Goal: Use online tool/utility: Utilize a website feature to perform a specific function

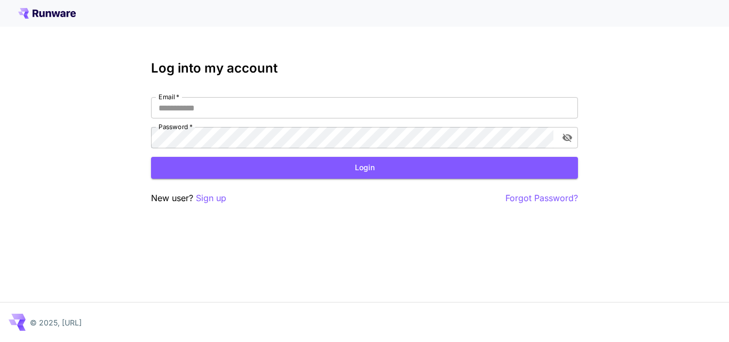
click at [61, 7] on div at bounding box center [364, 13] width 729 height 27
click at [62, 11] on icon at bounding box center [47, 13] width 58 height 11
drag, startPoint x: 54, startPoint y: 14, endPoint x: 65, endPoint y: 15, distance: 10.7
click at [53, 14] on icon at bounding box center [47, 13] width 58 height 11
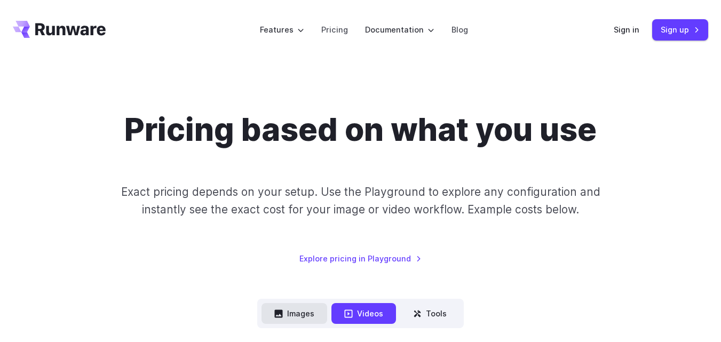
click at [302, 307] on button "Images" at bounding box center [295, 313] width 66 height 21
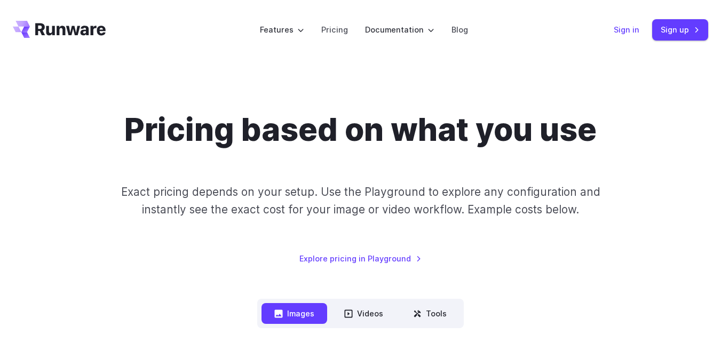
click at [630, 32] on link "Sign in" at bounding box center [627, 29] width 26 height 12
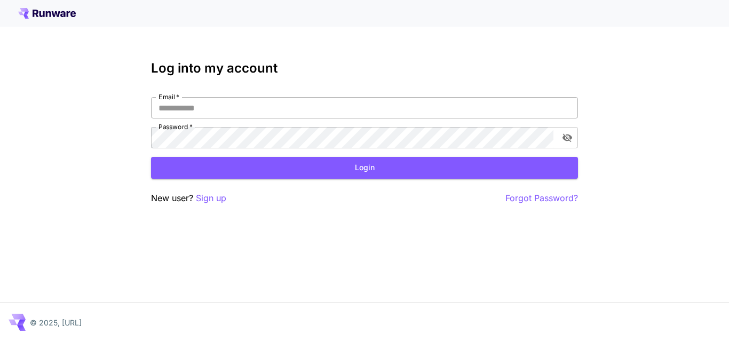
drag, startPoint x: 0, startPoint y: 0, endPoint x: 306, endPoint y: 107, distance: 324.2
click at [306, 107] on input "Email   *" at bounding box center [364, 107] width 427 height 21
type input "**********"
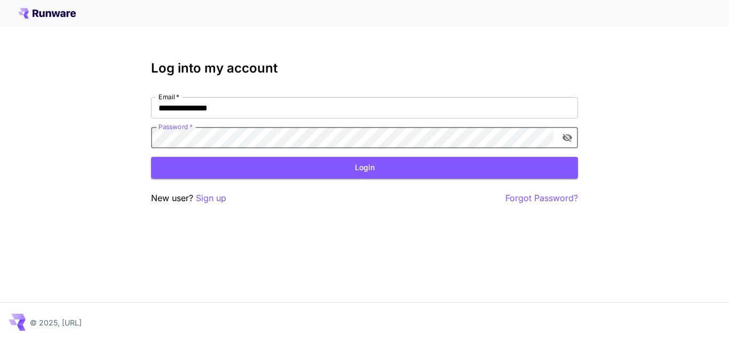
click button "Login" at bounding box center [364, 168] width 427 height 22
click at [565, 135] on icon "toggle password visibility" at bounding box center [567, 137] width 11 height 11
click button "Login" at bounding box center [364, 168] width 427 height 22
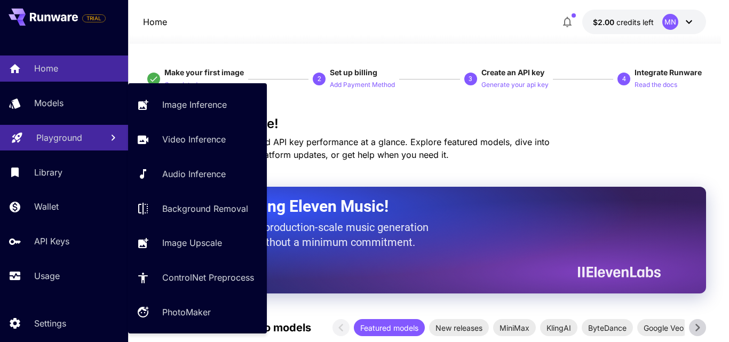
click at [63, 141] on p "Playground" at bounding box center [59, 137] width 46 height 13
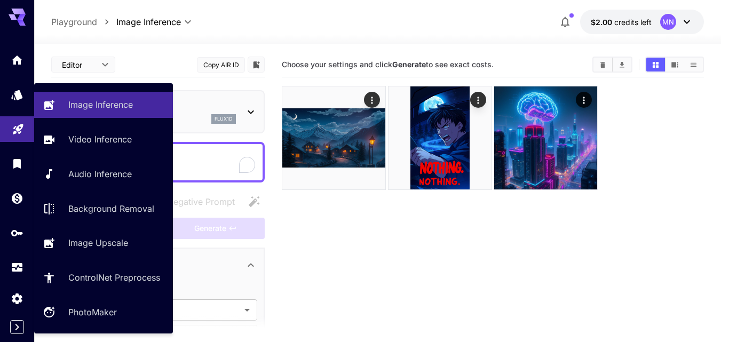
click at [451, 289] on section "Choose your settings and click Generate to see exact costs." at bounding box center [493, 223] width 422 height 342
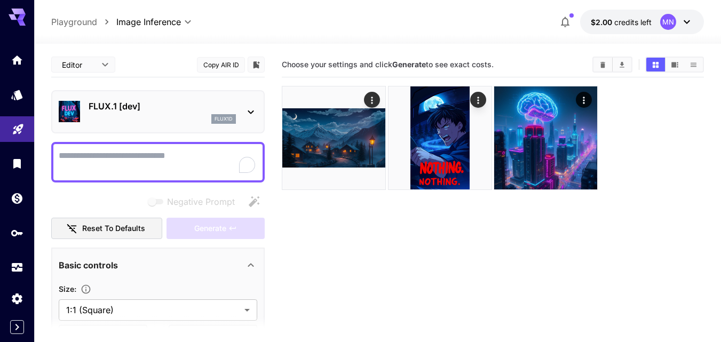
click at [224, 35] on div at bounding box center [377, 37] width 687 height 13
click at [208, 113] on div "FLUX.1 [dev] flux1d" at bounding box center [162, 112] width 147 height 24
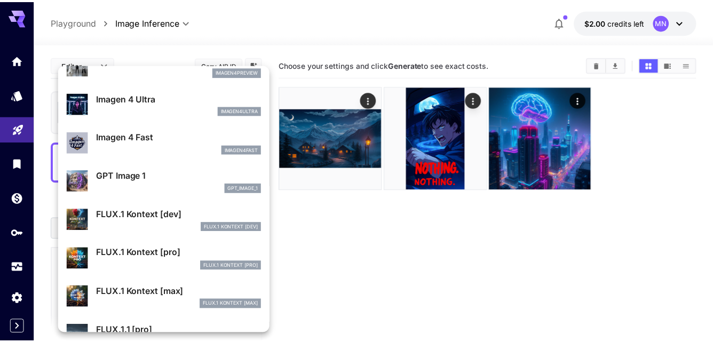
scroll to position [588, 0]
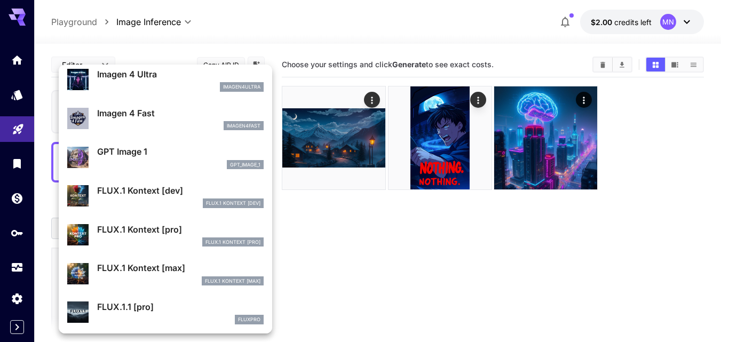
click at [154, 243] on div "FLUX.1 Kontext [pro]" at bounding box center [180, 243] width 167 height 10
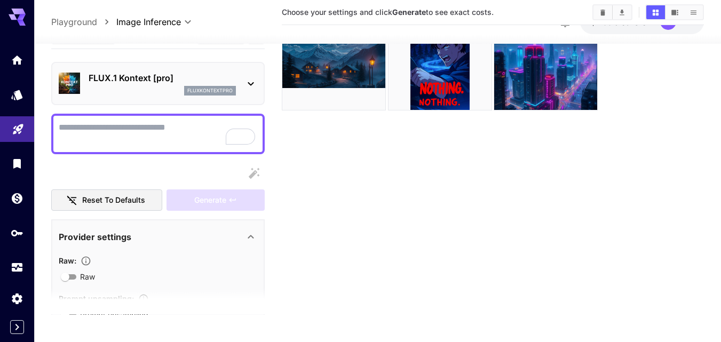
scroll to position [84, 0]
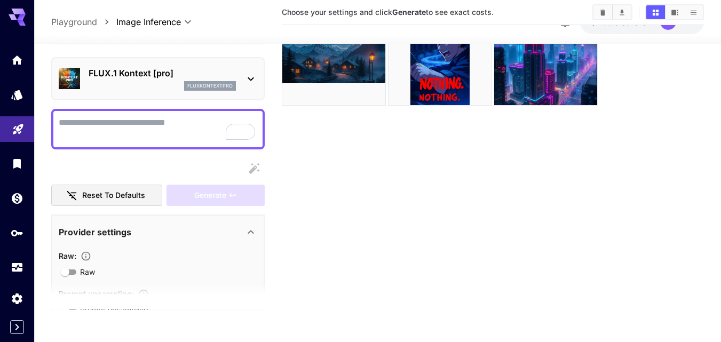
click at [143, 111] on div at bounding box center [158, 129] width 214 height 41
click at [85, 199] on button "Reset to defaults" at bounding box center [106, 196] width 111 height 22
click at [201, 122] on textarea "Raw" at bounding box center [158, 129] width 199 height 26
type textarea "****"
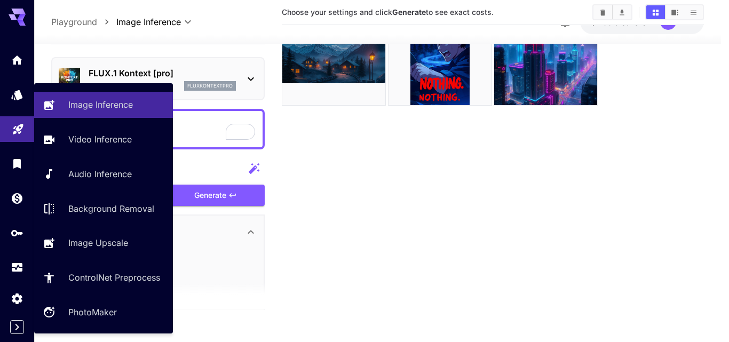
click at [3, 114] on div "**********" at bounding box center [360, 129] width 721 height 427
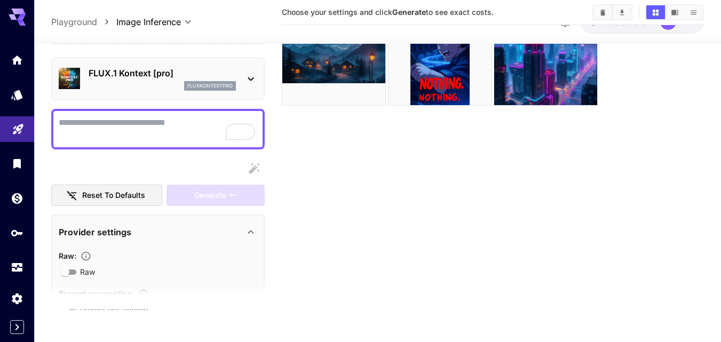
scroll to position [437, 0]
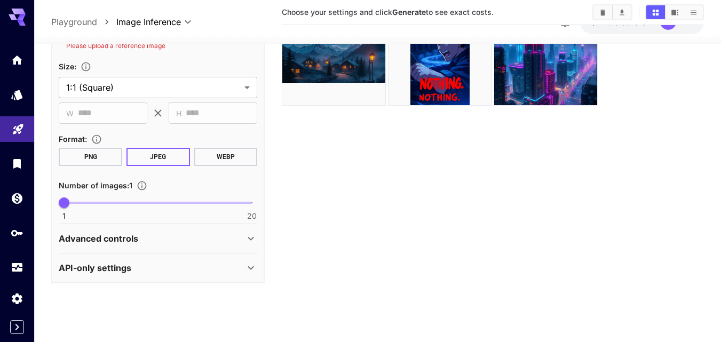
click at [98, 242] on p "Advanced controls" at bounding box center [99, 238] width 80 height 13
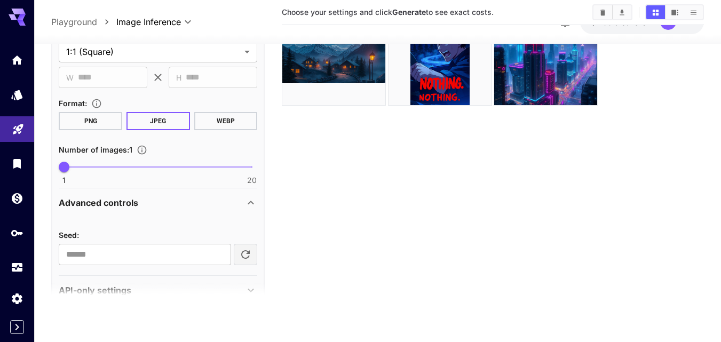
scroll to position [495, 0]
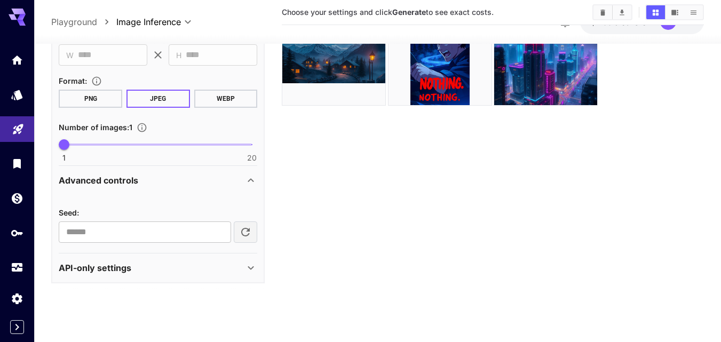
click at [127, 275] on div "API-only settings" at bounding box center [158, 268] width 199 height 26
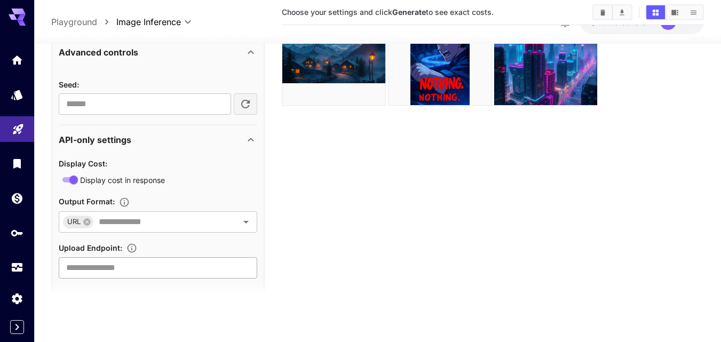
scroll to position [638, 0]
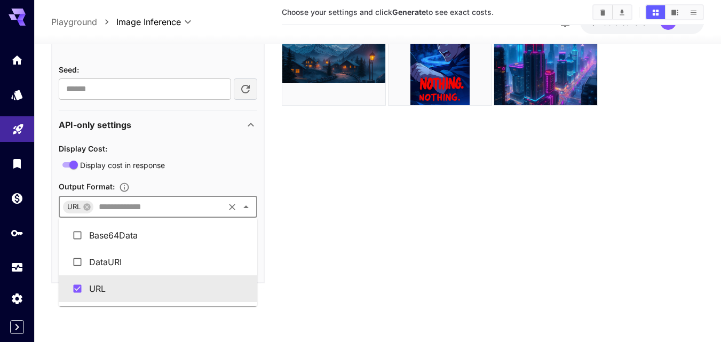
click at [126, 203] on input "text" at bounding box center [159, 207] width 128 height 15
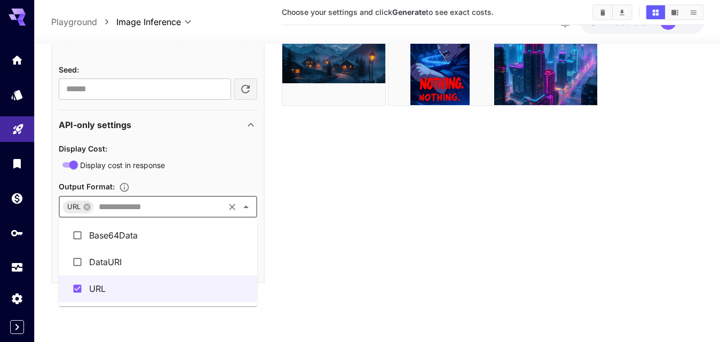
click at [416, 230] on section "Choose your settings and click Generate to see exact costs." at bounding box center [493, 139] width 422 height 342
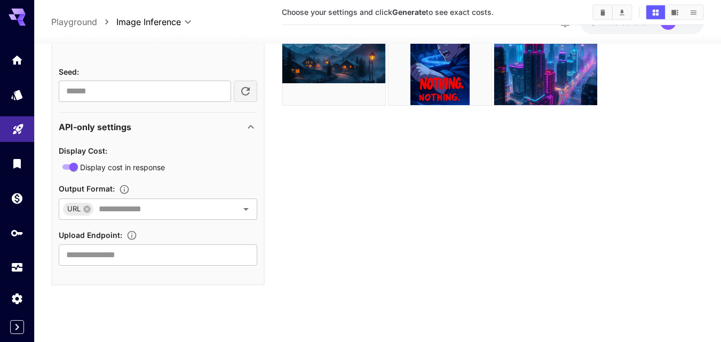
scroll to position [0, 0]
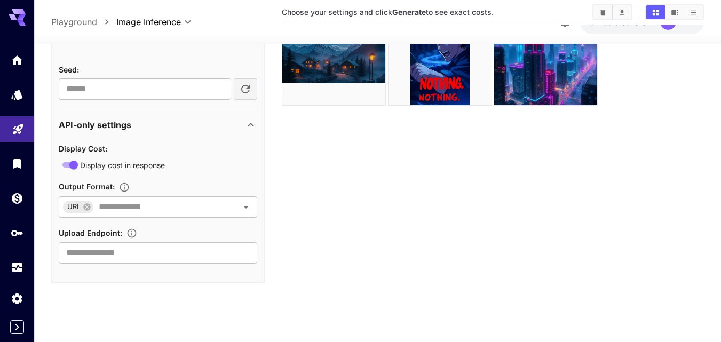
click at [699, 140] on section "Choose your settings and click Generate to see exact costs." at bounding box center [493, 139] width 422 height 342
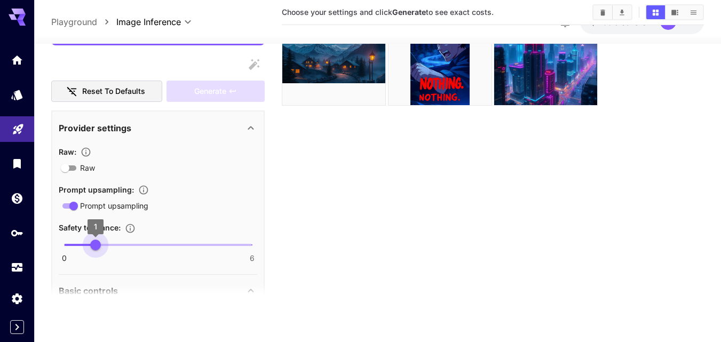
drag, startPoint x: 58, startPoint y: 245, endPoint x: 100, endPoint y: 249, distance: 42.4
click at [100, 249] on span "1" at bounding box center [95, 245] width 11 height 11
drag, startPoint x: 100, startPoint y: 249, endPoint x: 169, endPoint y: 249, distance: 69.4
click at [169, 249] on span "0 6 3" at bounding box center [158, 245] width 188 height 16
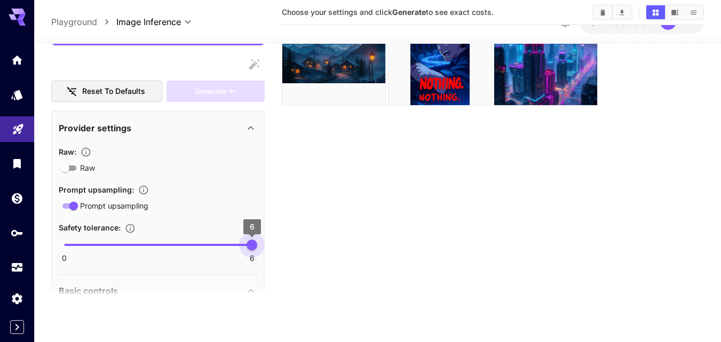
type input "*"
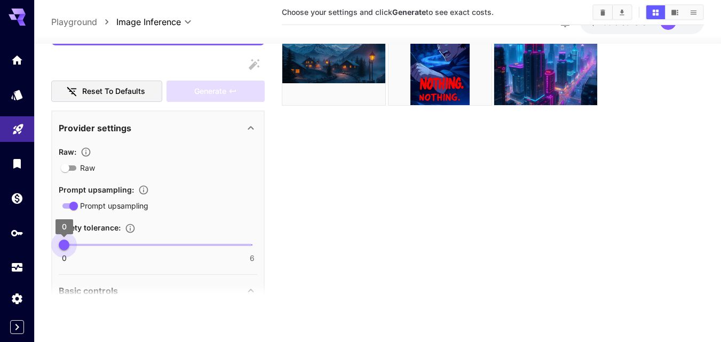
drag, startPoint x: 169, startPoint y: 249, endPoint x: 0, endPoint y: 250, distance: 169.3
click at [0, 250] on div "**********" at bounding box center [360, 129] width 721 height 427
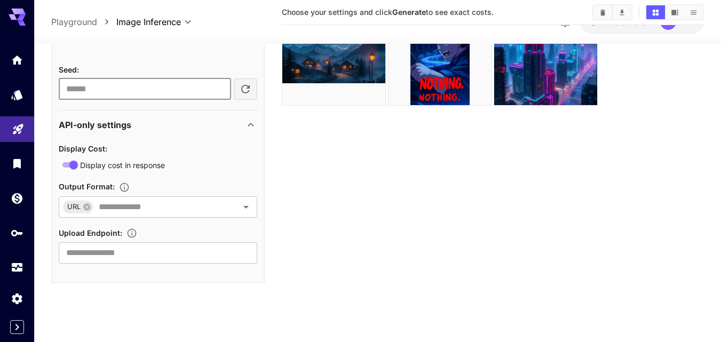
click at [138, 86] on input "number" at bounding box center [145, 88] width 172 height 21
click at [250, 91] on icon "button" at bounding box center [245, 89] width 13 height 13
type input "**********"
drag, startPoint x: 172, startPoint y: 91, endPoint x: 12, endPoint y: 89, distance: 159.7
click at [12, 89] on div "**********" at bounding box center [360, 129] width 721 height 427
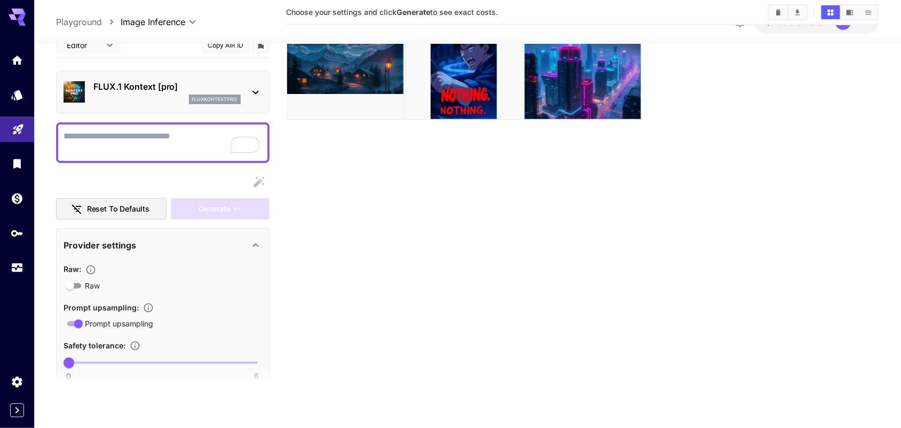
click at [182, 135] on textarea "Raw" at bounding box center [163, 143] width 199 height 26
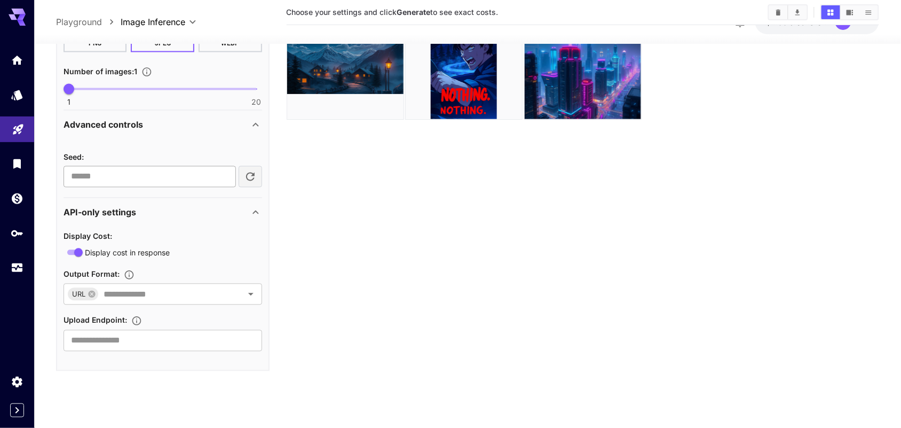
click at [151, 174] on input "number" at bounding box center [150, 176] width 172 height 21
click at [133, 125] on p "Advanced controls" at bounding box center [104, 125] width 80 height 13
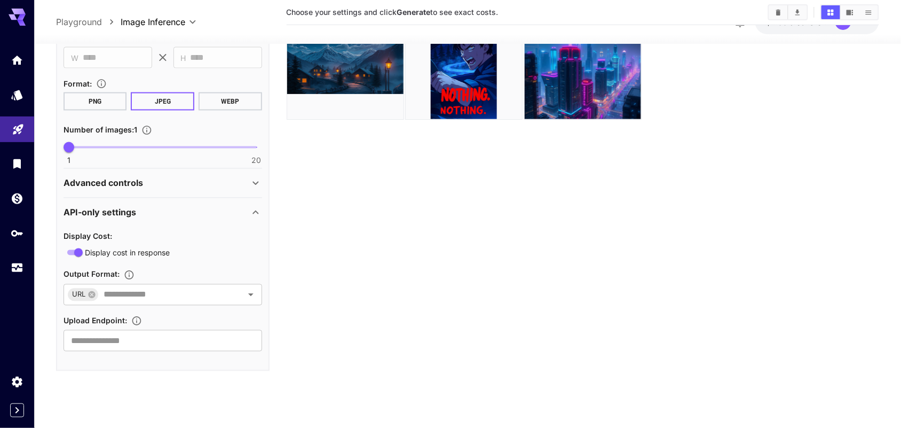
scroll to position [505, 0]
click at [123, 178] on p "Advanced controls" at bounding box center [104, 183] width 80 height 13
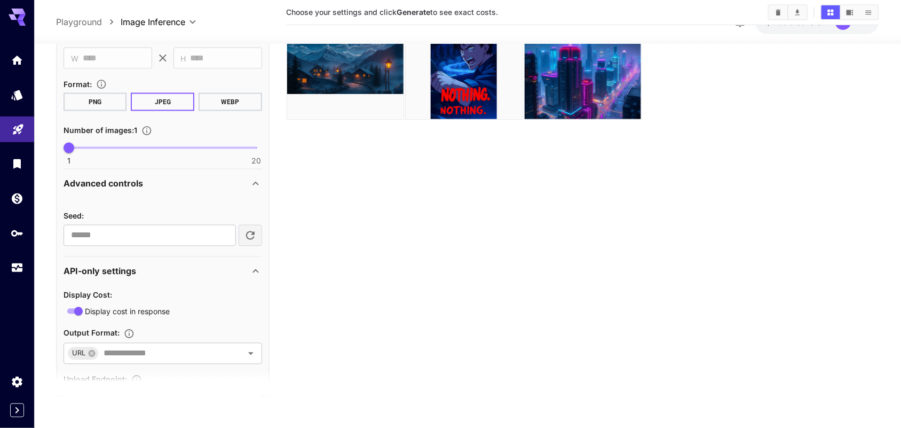
scroll to position [564, 0]
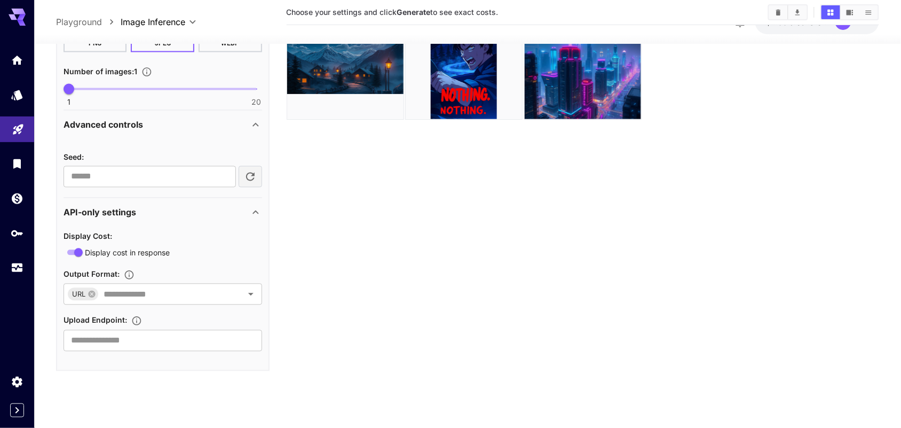
click at [198, 126] on div "Advanced controls" at bounding box center [157, 125] width 186 height 13
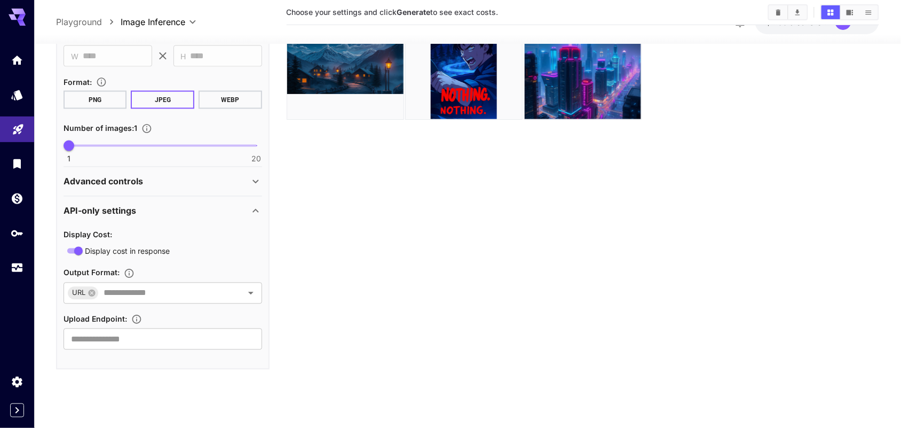
scroll to position [505, 0]
click at [186, 210] on div "API-only settings" at bounding box center [157, 213] width 186 height 13
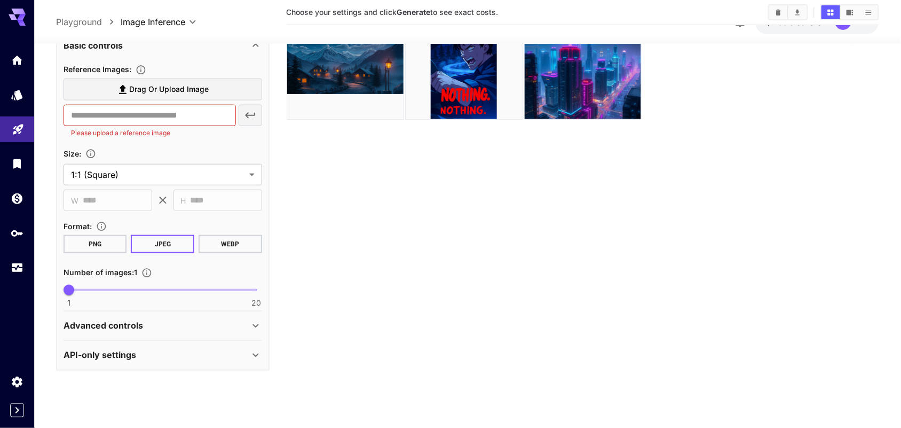
scroll to position [362, 0]
click at [225, 136] on p "Please upload a reference image" at bounding box center [150, 134] width 158 height 11
click at [159, 143] on section "**********" at bounding box center [163, 138] width 199 height 148
click at [200, 84] on span "Drag or upload image" at bounding box center [169, 90] width 80 height 13
click at [0, 0] on input "Drag or upload image" at bounding box center [0, 0] width 0 height 0
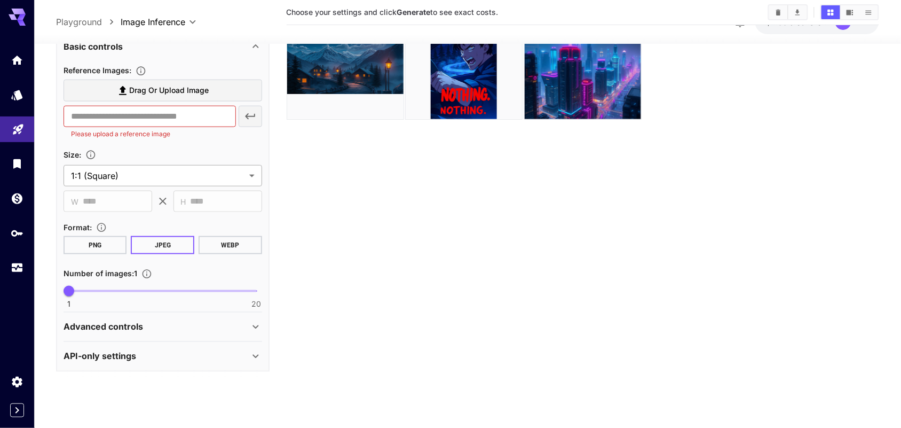
click at [156, 180] on body "**********" at bounding box center [450, 172] width 901 height 512
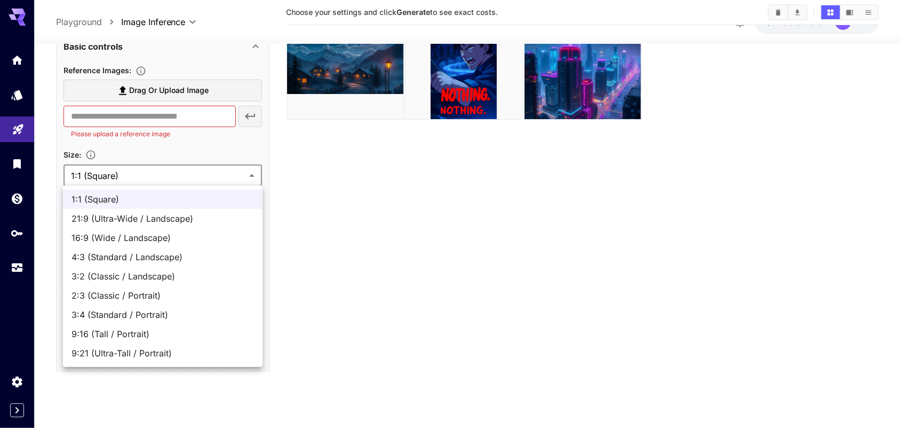
click at [308, 249] on div at bounding box center [455, 214] width 911 height 428
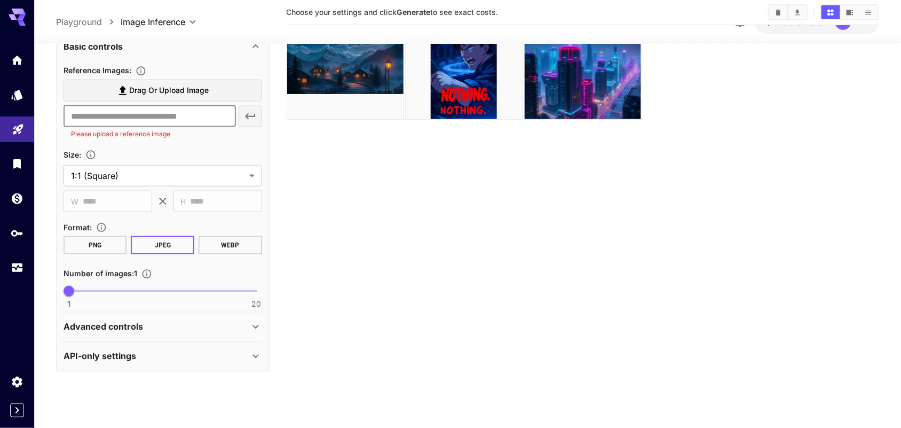
click at [185, 115] on input "text" at bounding box center [150, 116] width 172 height 21
